Goal: Task Accomplishment & Management: Use online tool/utility

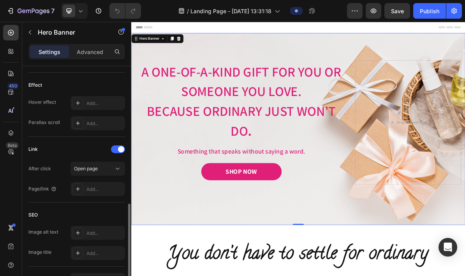
scroll to position [424, 0]
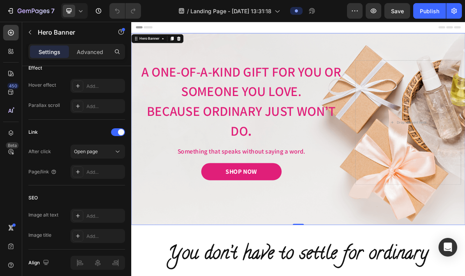
click at [84, 212] on div "Add..." at bounding box center [97, 216] width 54 height 14
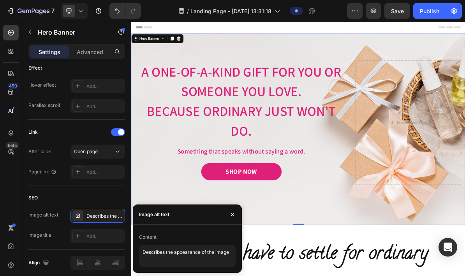
click at [18, 191] on div "450 Beta" at bounding box center [11, 122] width 16 height 195
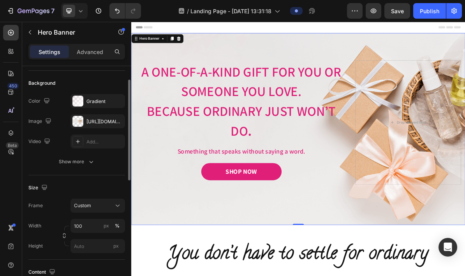
scroll to position [40, 0]
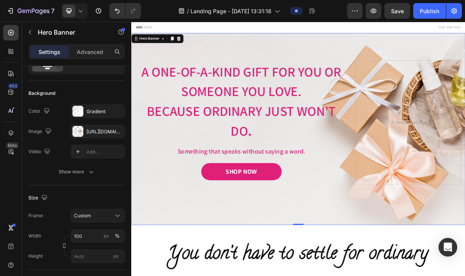
click at [0, 0] on button "button" at bounding box center [0, 0] width 0 height 0
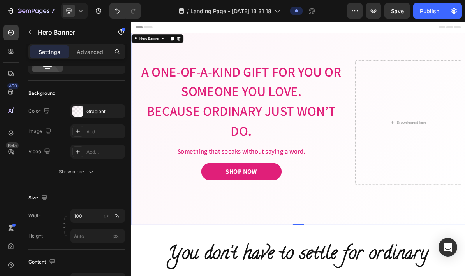
click at [102, 133] on div "Add..." at bounding box center [104, 131] width 37 height 7
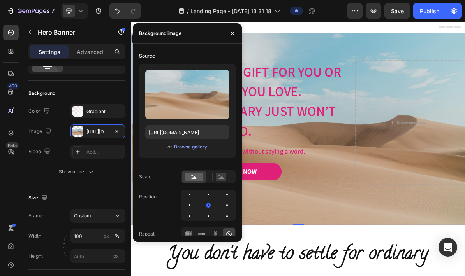
click at [194, 150] on div "Browse gallery" at bounding box center [190, 147] width 33 height 7
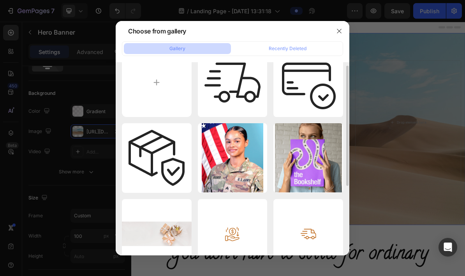
scroll to position [0, 0]
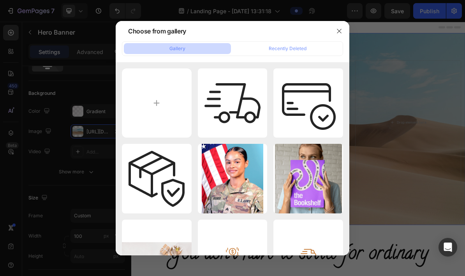
click at [308, 43] on button "Recently Deleted" at bounding box center [287, 48] width 107 height 11
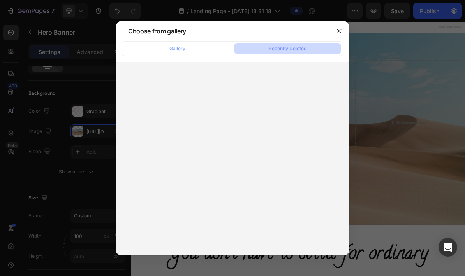
click at [204, 43] on button "Gallery" at bounding box center [177, 48] width 107 height 11
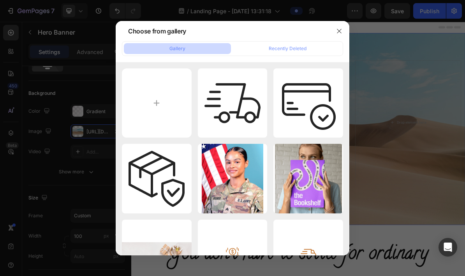
click at [177, 26] on div "Choose from gallery" at bounding box center [157, 30] width 58 height 9
click at [337, 28] on icon "button" at bounding box center [339, 31] width 6 height 6
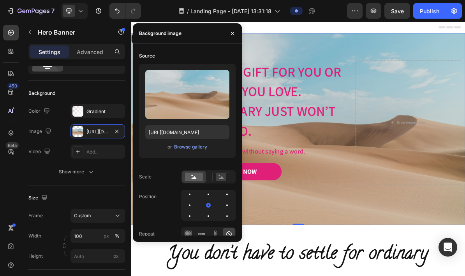
click at [107, 133] on div "[URL][DOMAIN_NAME]" at bounding box center [97, 131] width 23 height 7
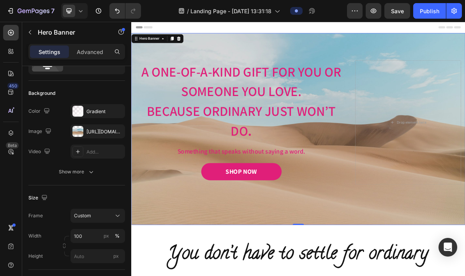
click at [0, 0] on icon "button" at bounding box center [0, 0] width 0 height 0
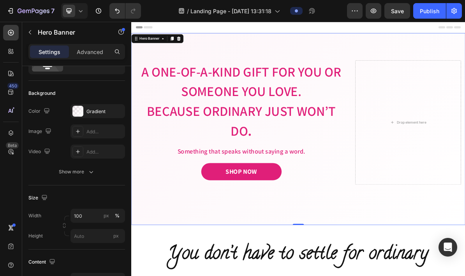
click at [73, 133] on div at bounding box center [77, 131] width 11 height 11
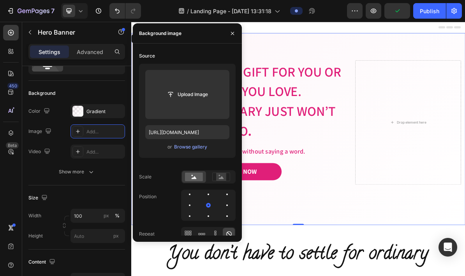
click at [200, 98] on input "file" at bounding box center [187, 94] width 54 height 13
click at [229, 35] on button "button" at bounding box center [232, 33] width 12 height 12
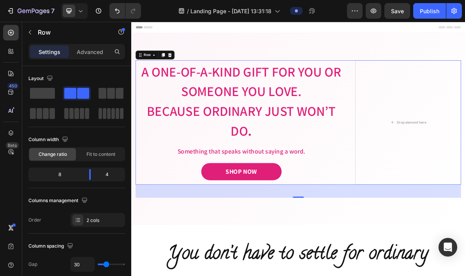
click at [100, 53] on p "Advanced" at bounding box center [90, 52] width 26 height 8
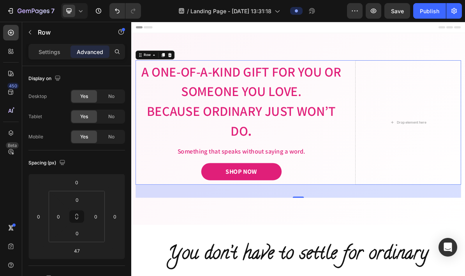
click at [49, 57] on div "Settings" at bounding box center [49, 52] width 39 height 12
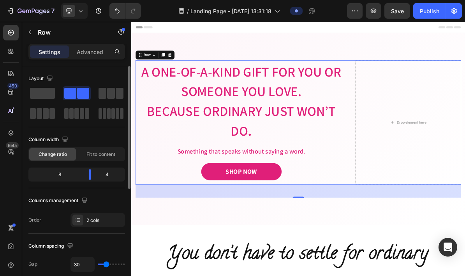
click at [52, 56] on div "Settings" at bounding box center [49, 52] width 39 height 12
click at [33, 35] on button "button" at bounding box center [30, 32] width 12 height 12
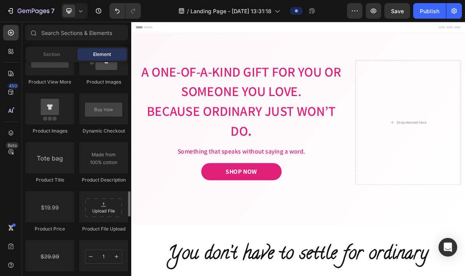
scroll to position [1152, 0]
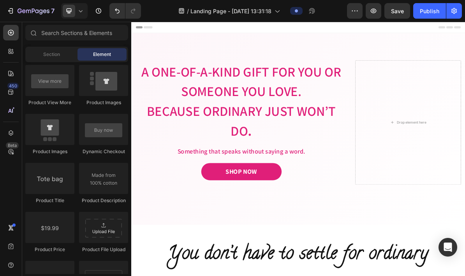
click at [43, 56] on span "Section" at bounding box center [51, 54] width 17 height 7
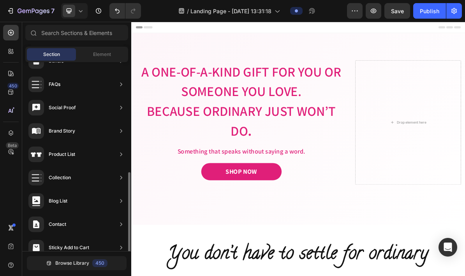
scroll to position [229, 0]
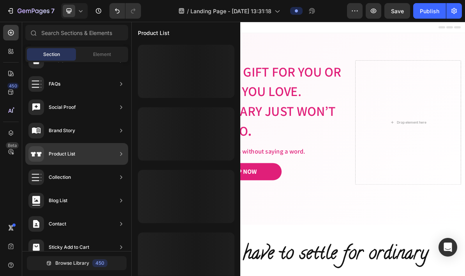
click at [123, 155] on icon at bounding box center [121, 154] width 8 height 8
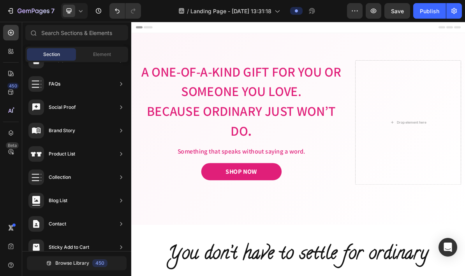
click at [110, 55] on span "Element" at bounding box center [102, 54] width 18 height 7
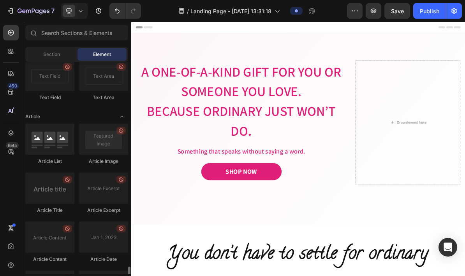
scroll to position [1937, 0]
click at [93, 144] on div at bounding box center [103, 138] width 49 height 31
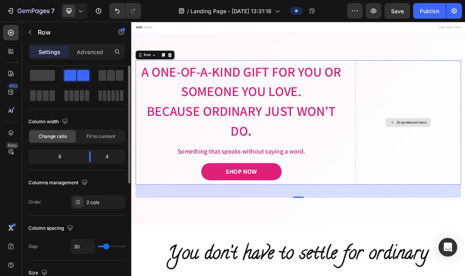
scroll to position [0, 0]
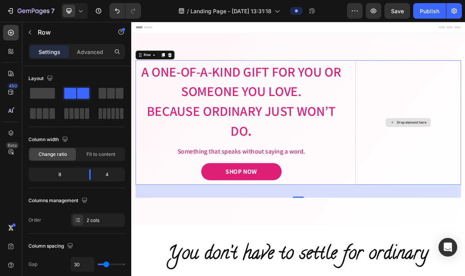
click at [114, 8] on icon "Undo/Redo" at bounding box center [117, 11] width 8 height 8
click at [114, 11] on icon "Undo/Redo" at bounding box center [117, 11] width 8 height 8
click at [118, 11] on icon "Undo/Redo" at bounding box center [117, 11] width 8 height 8
click at [116, 9] on icon "Undo/Redo" at bounding box center [117, 11] width 8 height 8
click at [111, 5] on button "Undo/Redo" at bounding box center [117, 11] width 16 height 16
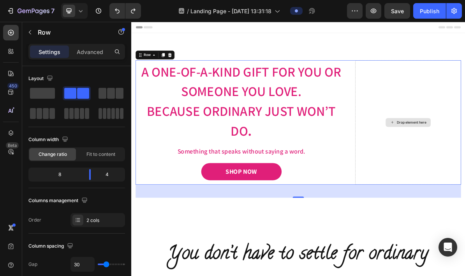
click at [59, 55] on p "Settings" at bounding box center [50, 52] width 22 height 8
click at [92, 53] on p "Advanced" at bounding box center [90, 52] width 26 height 8
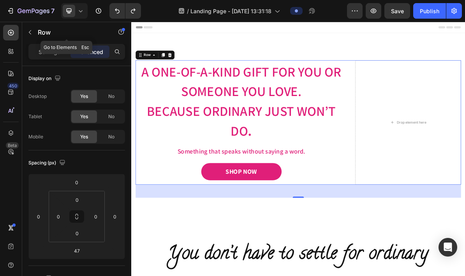
click at [40, 33] on p "Row" at bounding box center [71, 32] width 66 height 9
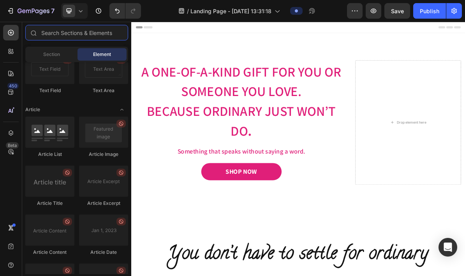
click at [42, 34] on input "text" at bounding box center [76, 33] width 103 height 16
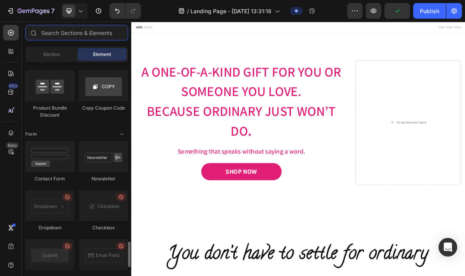
scroll to position [1708, 0]
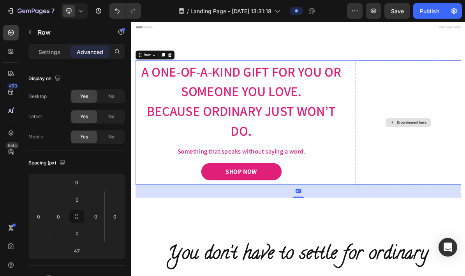
click at [118, 15] on button "Undo/Redo" at bounding box center [117, 11] width 16 height 16
click at [117, 14] on icon "Undo/Redo" at bounding box center [117, 11] width 8 height 8
click at [116, 18] on button "Undo/Redo" at bounding box center [117, 11] width 16 height 16
click at [125, 33] on button "button" at bounding box center [121, 32] width 12 height 12
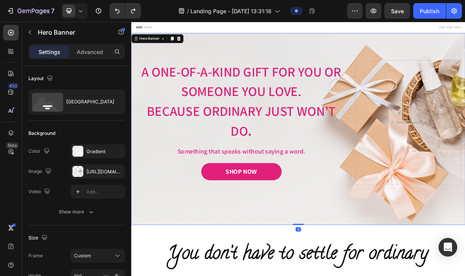
click at [464, 72] on div "Image Image Free shipping Text Block from The States Text Block Advanced List I…" at bounding box center [364, 172] width 467 height 269
click at [464, 62] on div "Image Image Free shipping Text Block from The States Text Block Advanced List I…" at bounding box center [364, 172] width 467 height 269
click at [464, 74] on div "Image Image Free shipping Text Block from The States Text Block Advanced List I…" at bounding box center [364, 172] width 467 height 269
click at [464, 51] on div "Image Image Free shipping Text Block from The States Text Block Advanced List I…" at bounding box center [364, 172] width 467 height 269
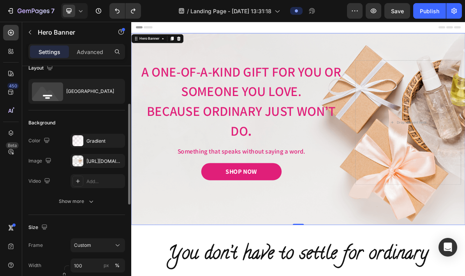
scroll to position [47, 0]
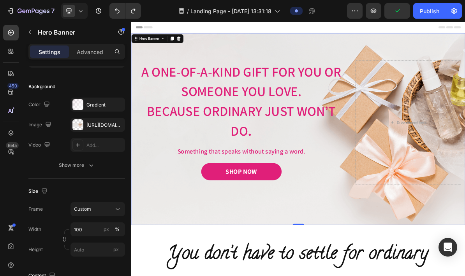
click at [0, 0] on button "button" at bounding box center [0, 0] width 0 height 0
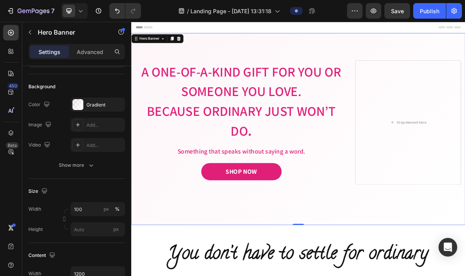
click at [102, 125] on div "Add..." at bounding box center [104, 125] width 37 height 7
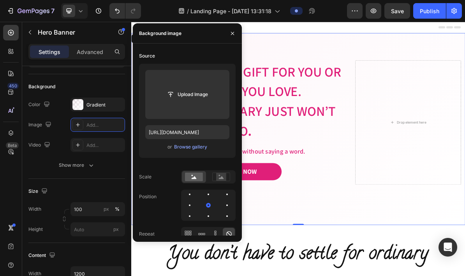
click at [204, 95] on input "file" at bounding box center [187, 94] width 54 height 13
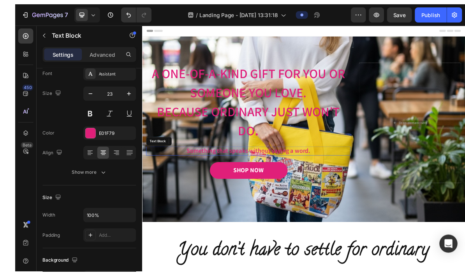
scroll to position [0, 0]
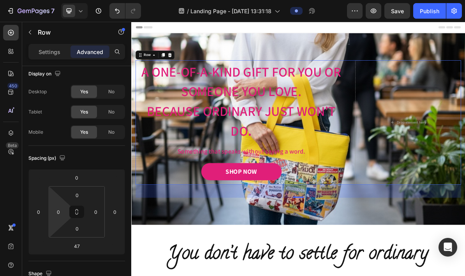
click at [81, 192] on input "0" at bounding box center [77, 196] width 16 height 12
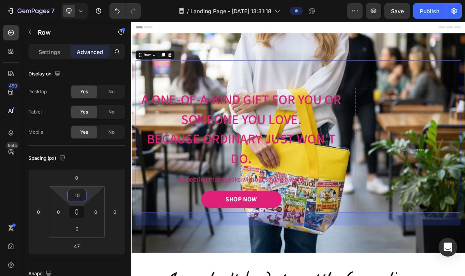
type input "1"
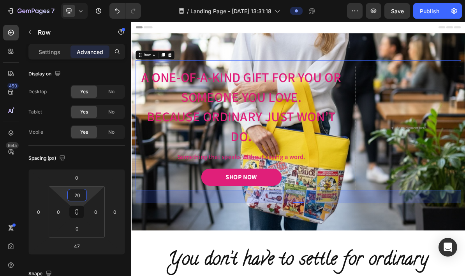
type input "2"
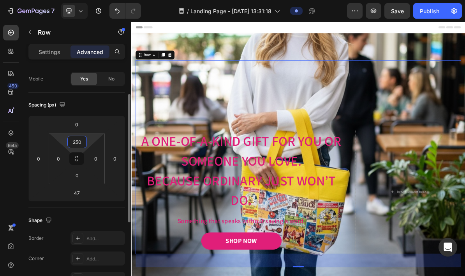
scroll to position [59, 0]
type input "250"
click at [84, 176] on input "0" at bounding box center [77, 175] width 16 height 12
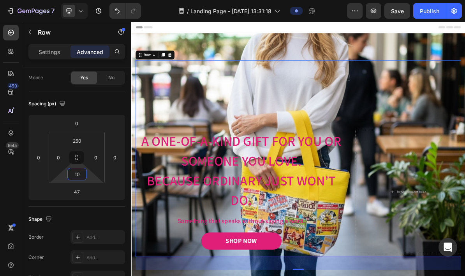
type input "1"
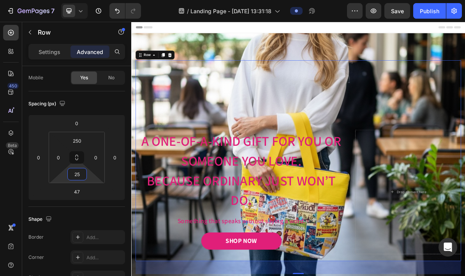
type input "2"
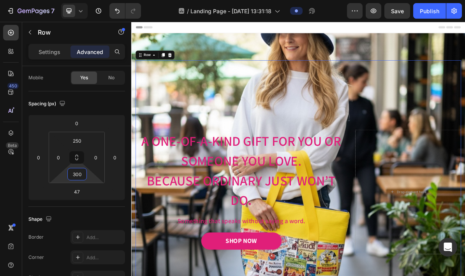
type input "300"
click at [75, 146] on input "250" at bounding box center [77, 141] width 16 height 12
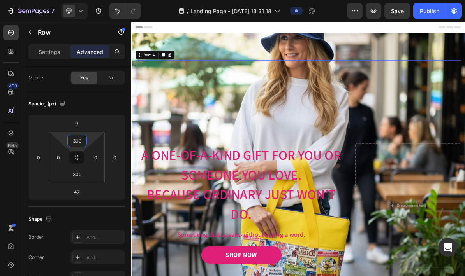
type input "300"
click at [396, 12] on span "Save" at bounding box center [397, 11] width 13 height 7
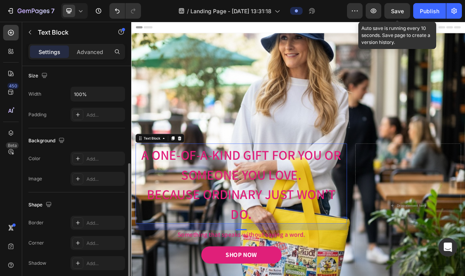
scroll to position [198, 0]
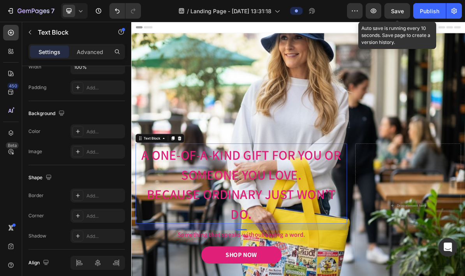
click at [101, 235] on div "Add..." at bounding box center [104, 236] width 37 height 7
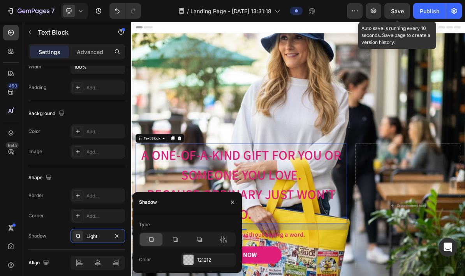
click at [144, 261] on div "Color" at bounding box center [145, 259] width 12 height 7
click at [150, 262] on div "Color" at bounding box center [145, 259] width 12 height 7
click at [151, 263] on div "Color" at bounding box center [145, 259] width 12 height 7
click at [195, 260] on div "121212" at bounding box center [208, 260] width 54 height 14
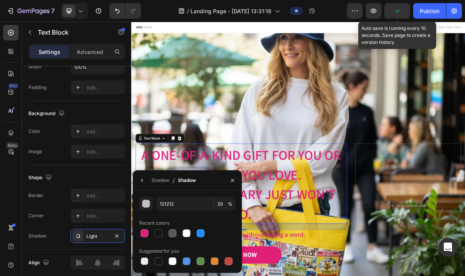
click at [186, 231] on div at bounding box center [187, 234] width 8 height 8
click at [162, 232] on div at bounding box center [158, 234] width 8 height 8
click at [231, 179] on icon "button" at bounding box center [232, 180] width 6 height 6
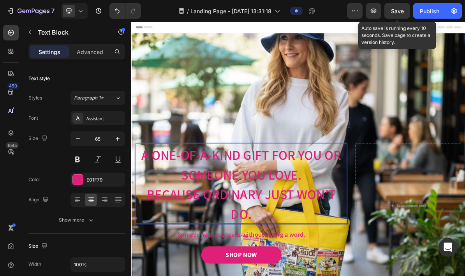
scroll to position [0, 0]
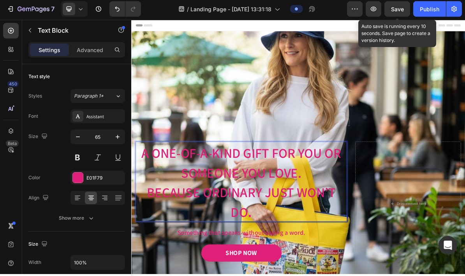
click at [298, 237] on span "A One-of-a-Kind Gift for You or Someone You Love." at bounding box center [285, 220] width 280 height 52
click at [118, 200] on icon at bounding box center [118, 200] width 6 height 0
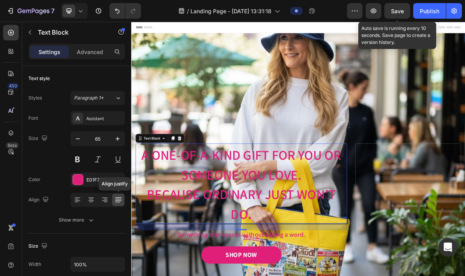
click at [102, 198] on icon at bounding box center [105, 200] width 8 height 8
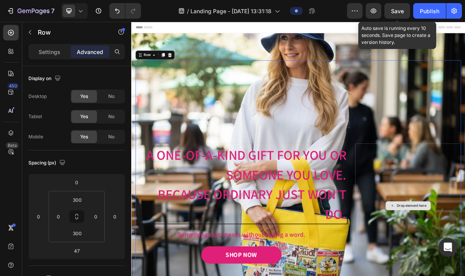
click at [377, 13] on button "button" at bounding box center [373, 11] width 16 height 16
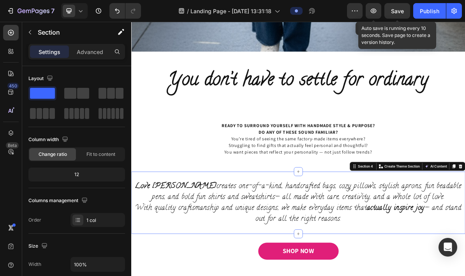
scroll to position [477, 0]
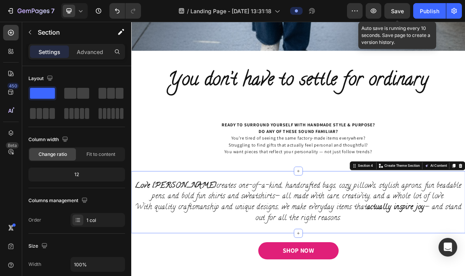
click at [459, 234] on div "Love [PERSON_NAME] creates one-of-a-kind, handcrafted bags, cozy pillows, styli…" at bounding box center [364, 274] width 467 height 87
click at [462, 227] on div "Section 4" at bounding box center [455, 223] width 33 height 9
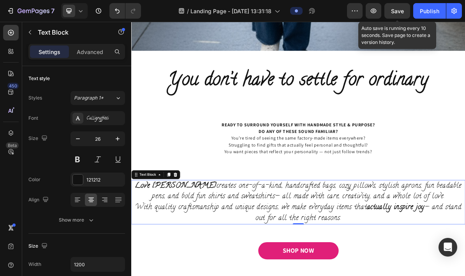
click at [186, 234] on icon at bounding box center [183, 236] width 6 height 6
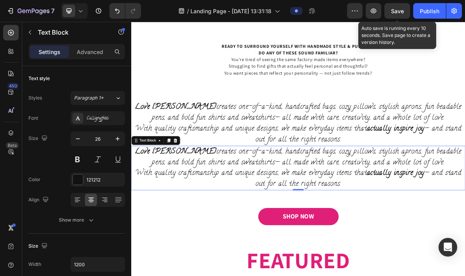
scroll to position [590, 0]
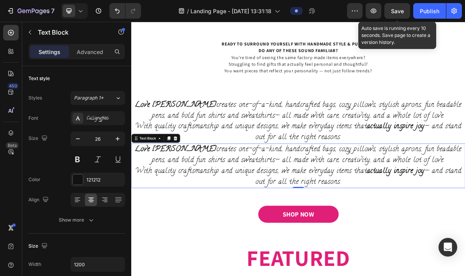
click at [393, 18] on button "Save" at bounding box center [397, 11] width 26 height 16
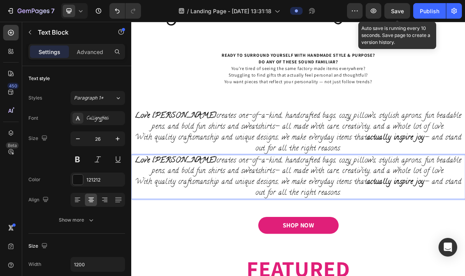
scroll to position [582, 0]
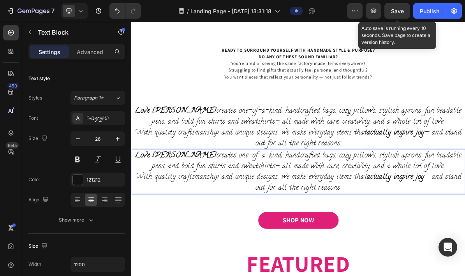
click at [464, 226] on p "Love [PERSON_NAME] creates one-of-a-kind, handcrafted bags, cozy pillows, styli…" at bounding box center [364, 232] width 465 height 61
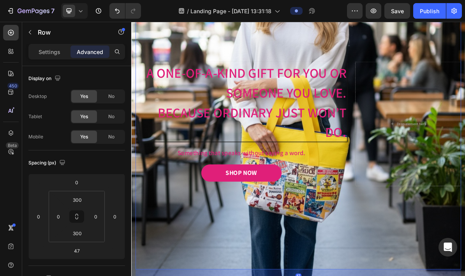
scroll to position [112, 0]
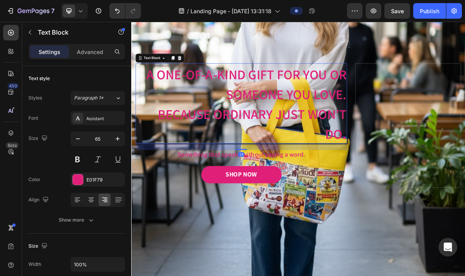
click at [390, 107] on span "A One-of-a-Kind Gift for You or Someone You Love." at bounding box center [292, 110] width 280 height 52
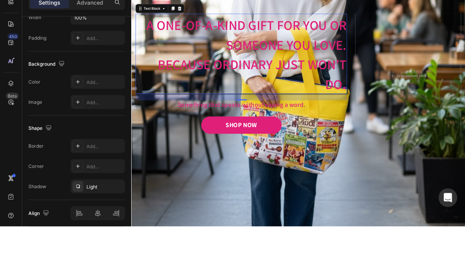
scroll to position [197, 0]
click at [0, 0] on button "button" at bounding box center [0, 0] width 0 height 0
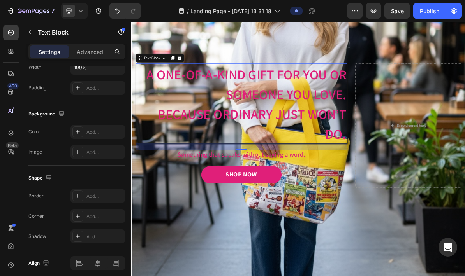
click at [99, 238] on div "Add..." at bounding box center [104, 236] width 37 height 7
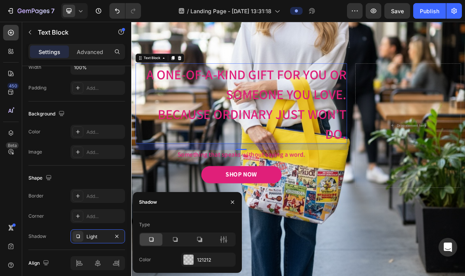
click at [186, 242] on div at bounding box center [175, 239] width 23 height 12
click at [210, 239] on div at bounding box center [199, 239] width 23 height 12
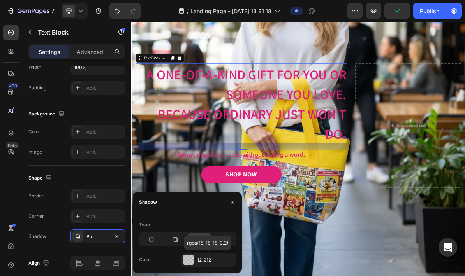
click at [0, 0] on icon "button" at bounding box center [0, 0] width 0 height 0
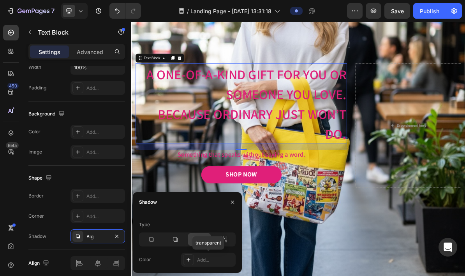
click at [214, 263] on div "Add..." at bounding box center [215, 260] width 37 height 7
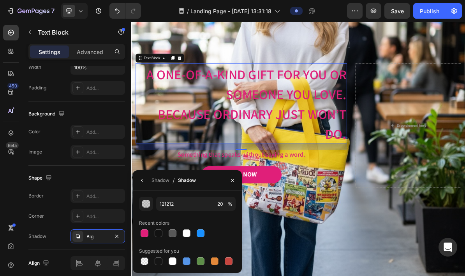
click at [196, 232] on div at bounding box center [200, 233] width 9 height 9
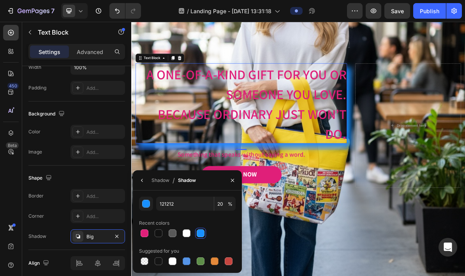
click at [189, 232] on div at bounding box center [187, 234] width 8 height 8
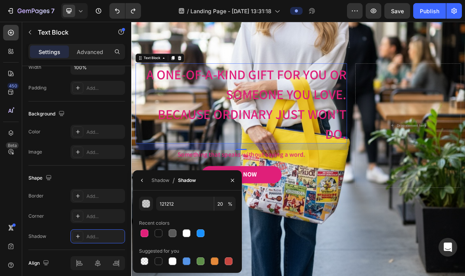
click at [349, 125] on span "A One-of-a-Kind Gift for You or Someone You Love." at bounding box center [292, 110] width 280 height 52
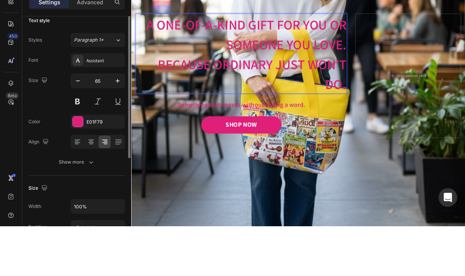
scroll to position [0, 0]
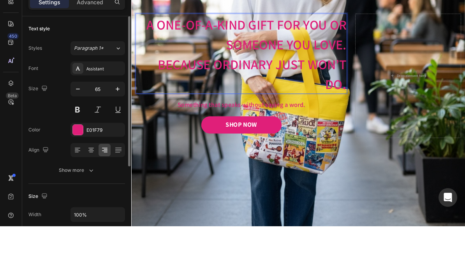
click at [108, 213] on button "Show more" at bounding box center [76, 220] width 97 height 14
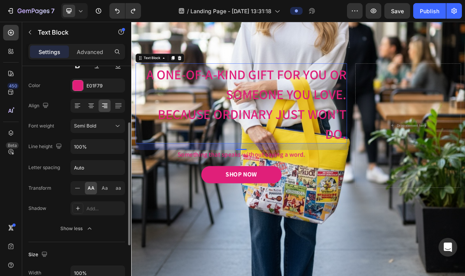
scroll to position [103, 0]
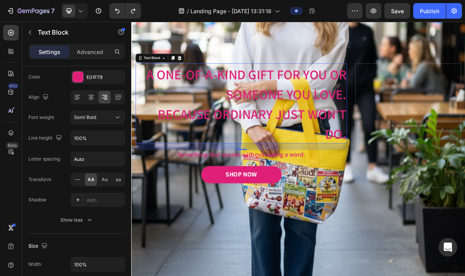
click at [95, 199] on div "Add..." at bounding box center [104, 200] width 37 height 7
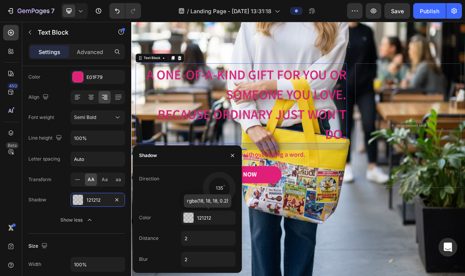
click at [196, 217] on div "121212" at bounding box center [208, 218] width 54 height 14
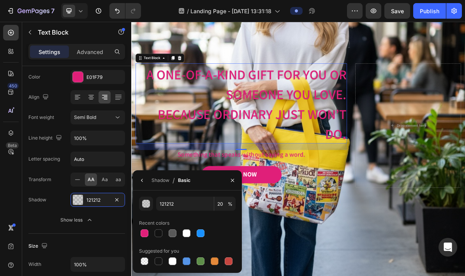
click at [189, 230] on div at bounding box center [187, 234] width 8 height 8
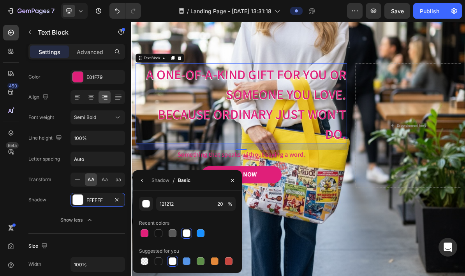
click at [231, 180] on icon "button" at bounding box center [232, 180] width 6 height 6
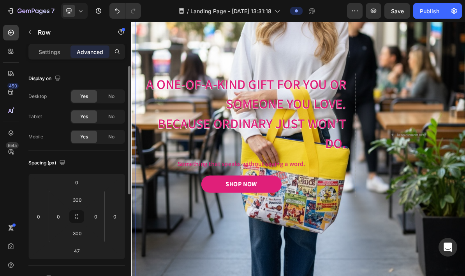
scroll to position [98, 0]
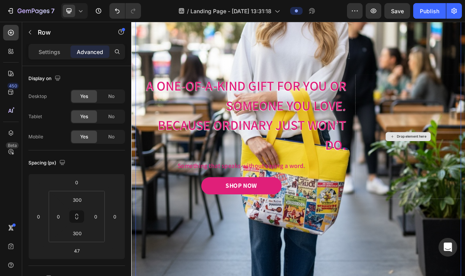
scroll to position [98, 0]
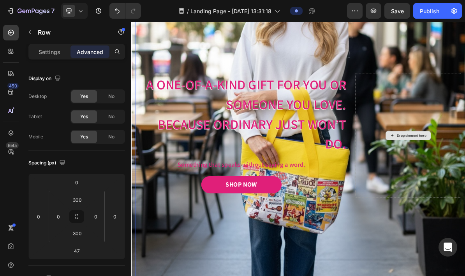
click at [464, 276] on div "A One-of-a-Kind Gift for You or Someone You Love. Because ordinary just won’t d…" at bounding box center [364, 181] width 455 height 408
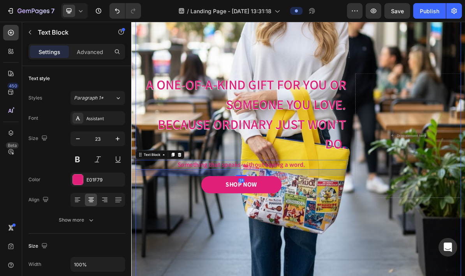
click at [259, 226] on p "Something that speaks without saying a word." at bounding box center [285, 222] width 294 height 12
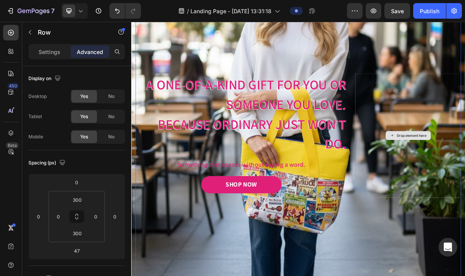
click at [400, 18] on button "Save" at bounding box center [397, 11] width 26 height 16
